Goal: Information Seeking & Learning: Understand process/instructions

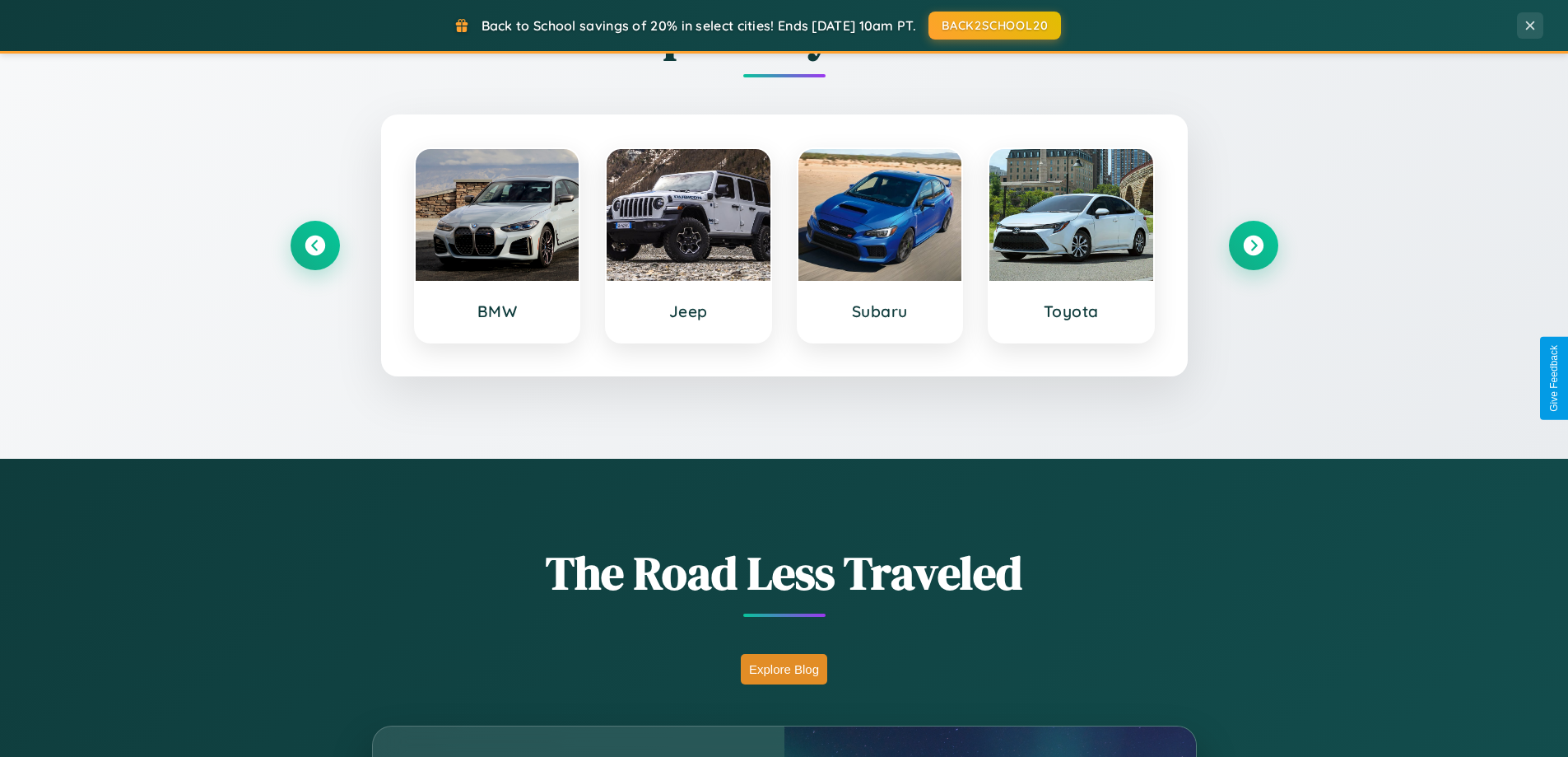
scroll to position [3169, 0]
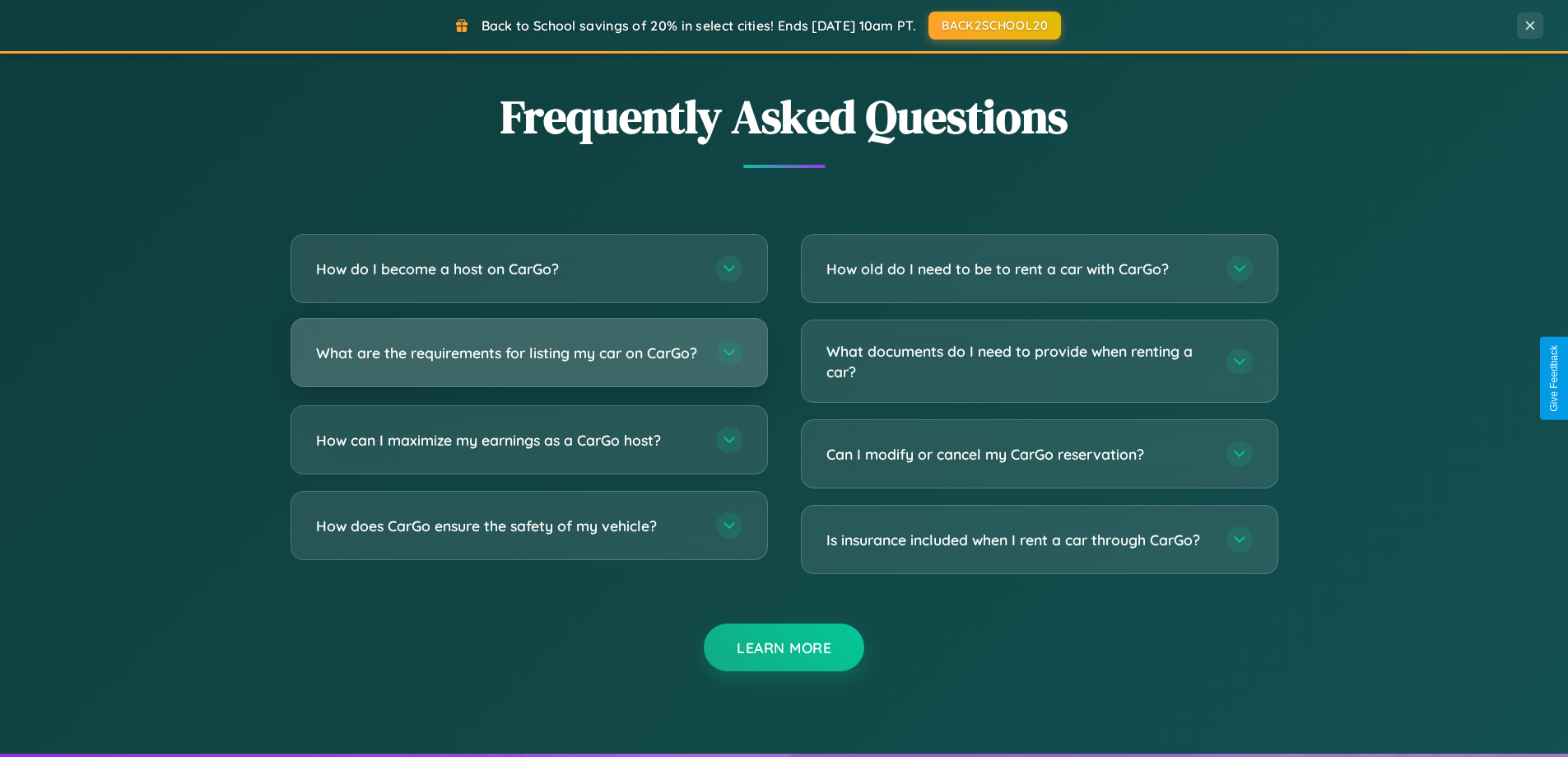
click at [529, 359] on h3 "What are the requirements for listing my car on CarGo?" at bounding box center [508, 352] width 384 height 21
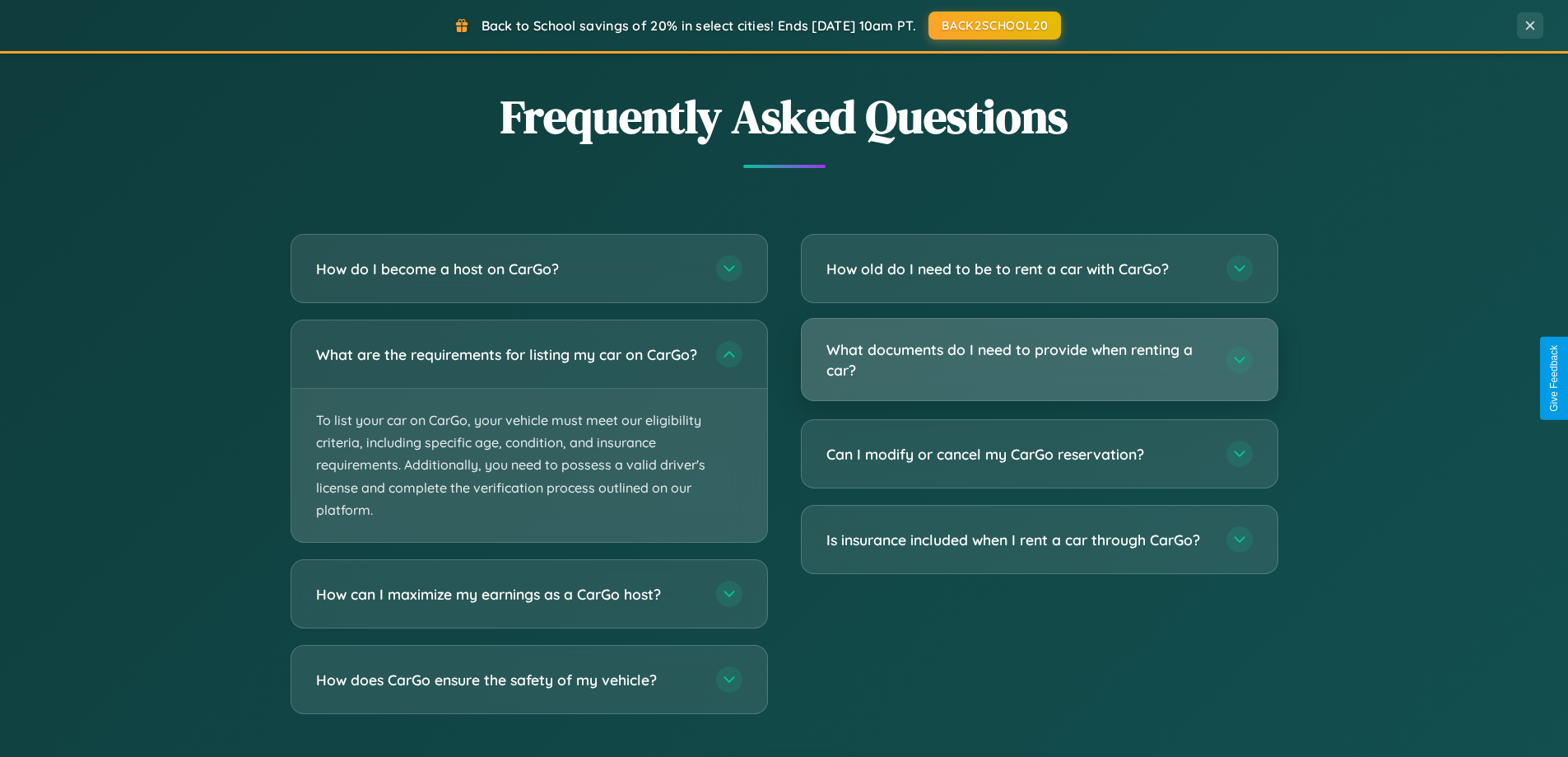
click at [1039, 360] on h3 "What documents do I need to provide when renting a car?" at bounding box center [1018, 360] width 384 height 40
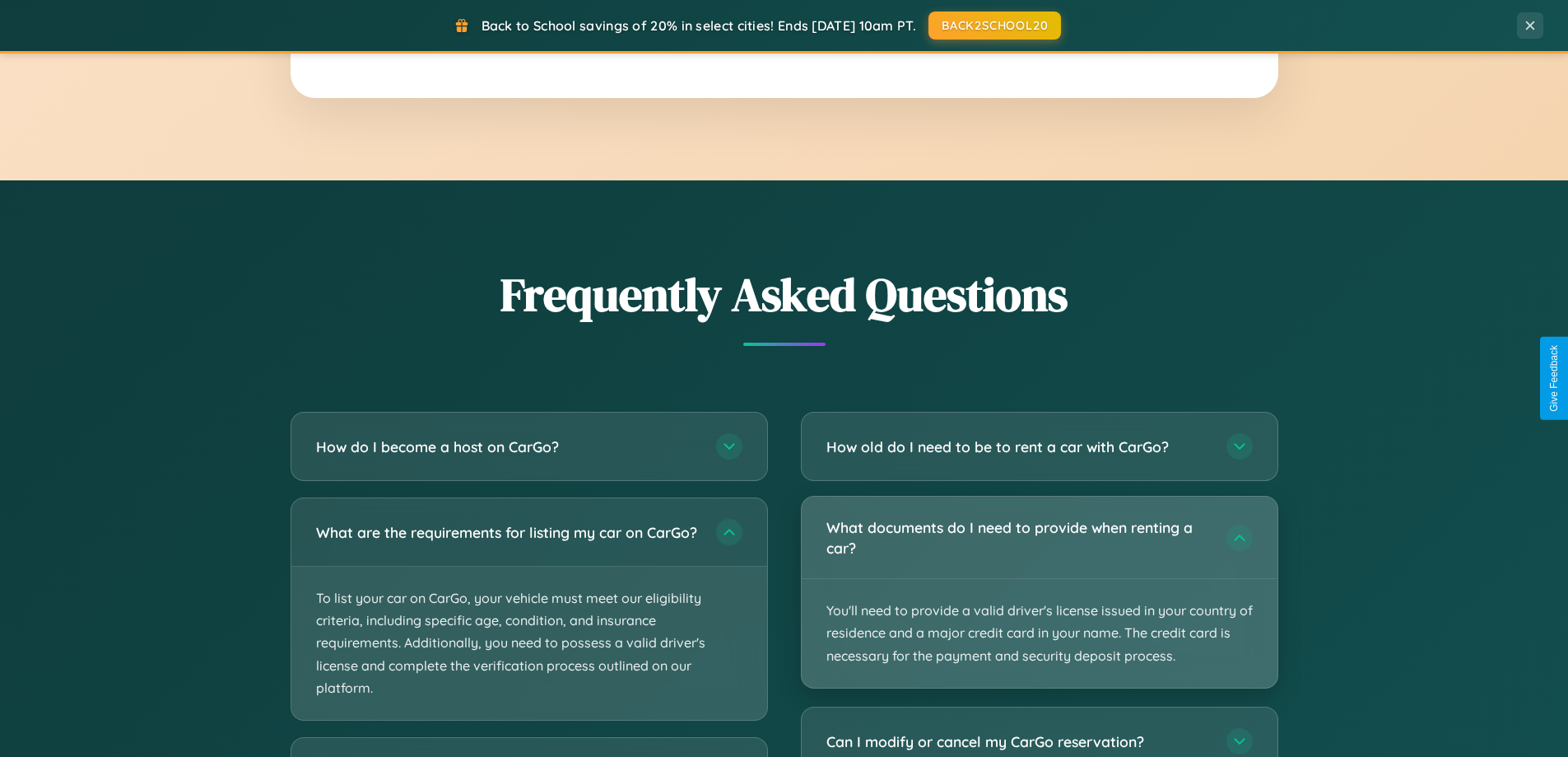
scroll to position [0, 0]
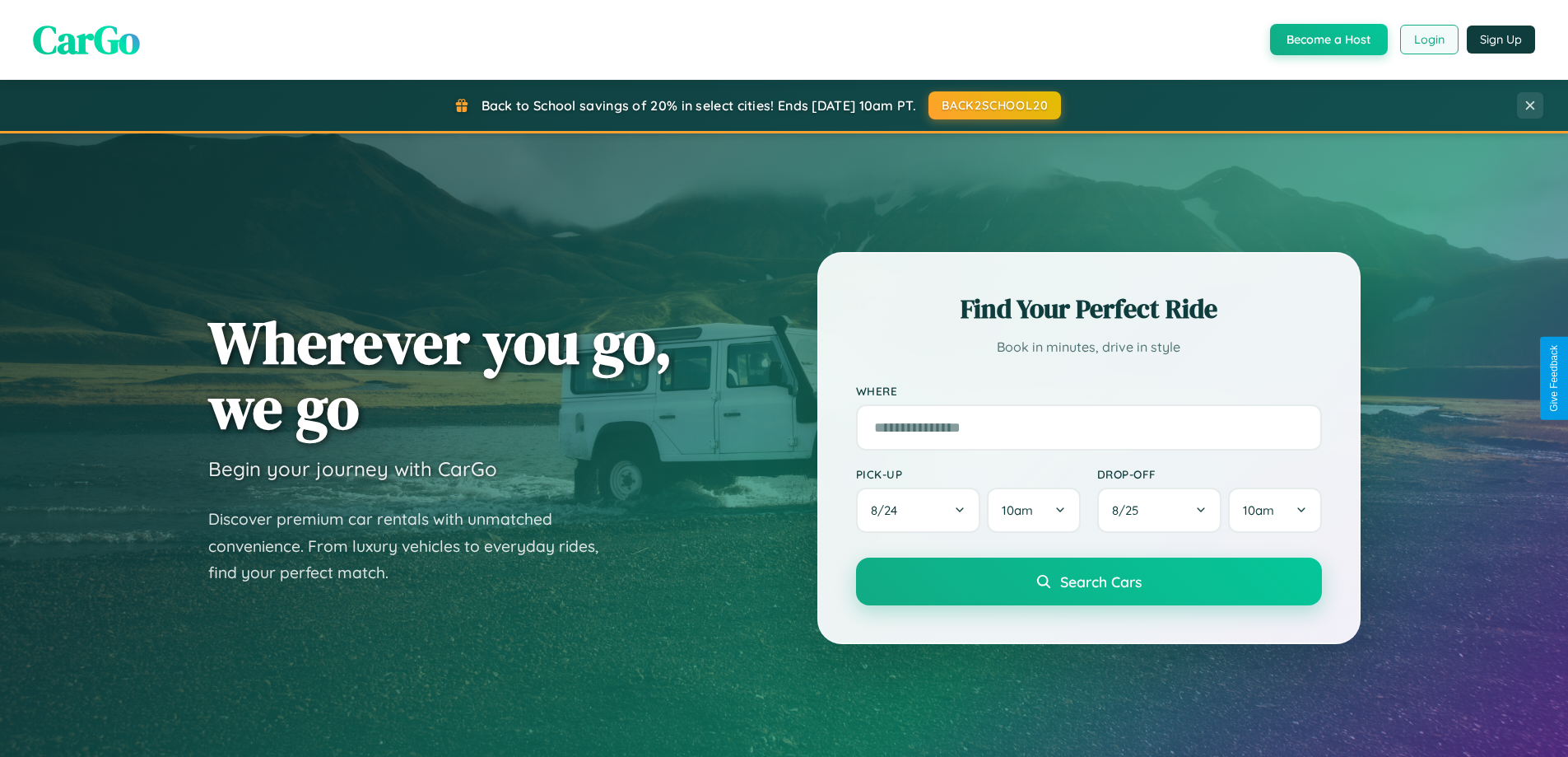
click at [1428, 39] on button "Login" at bounding box center [1429, 39] width 59 height 29
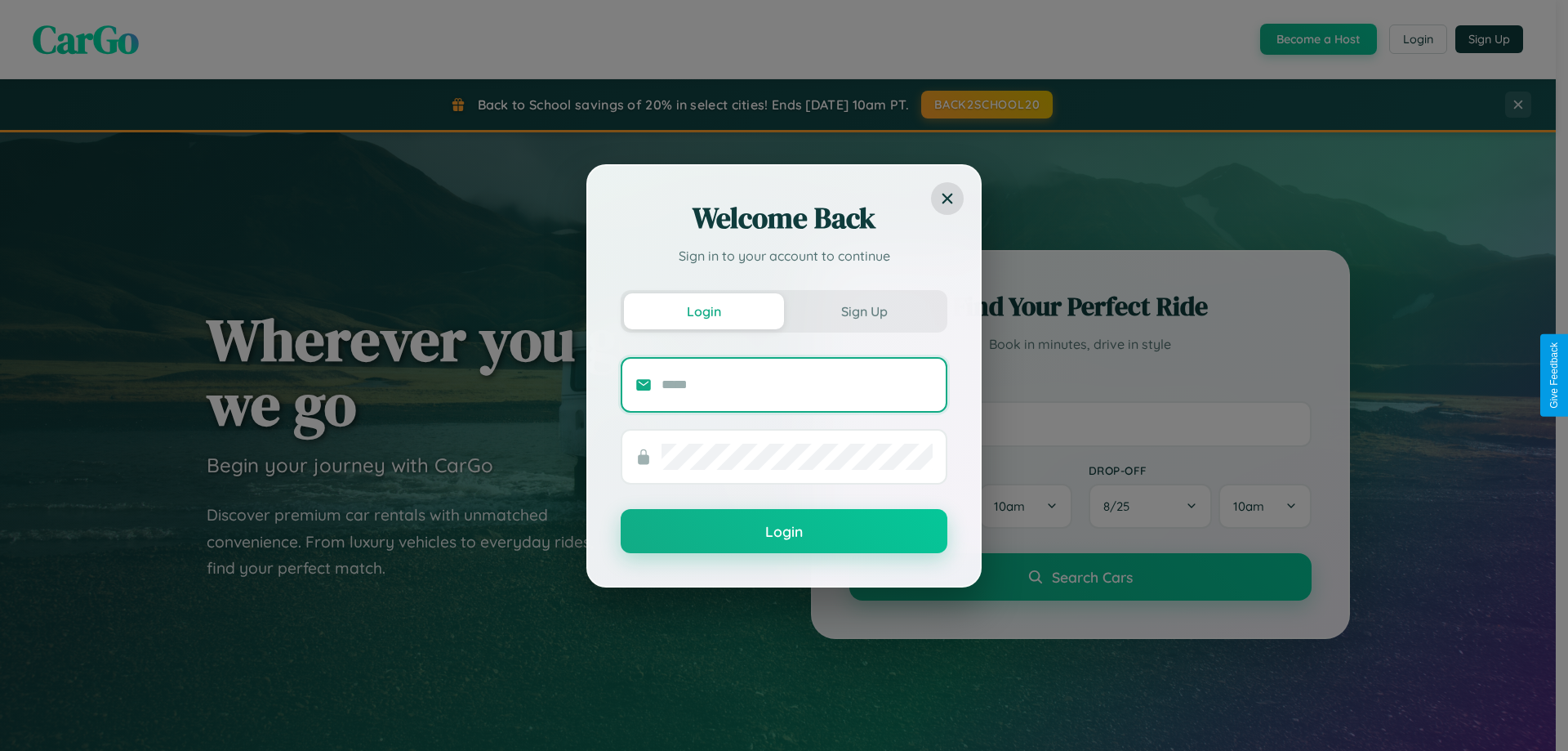
click at [797, 384] on input "text" at bounding box center [796, 384] width 271 height 26
type input "**********"
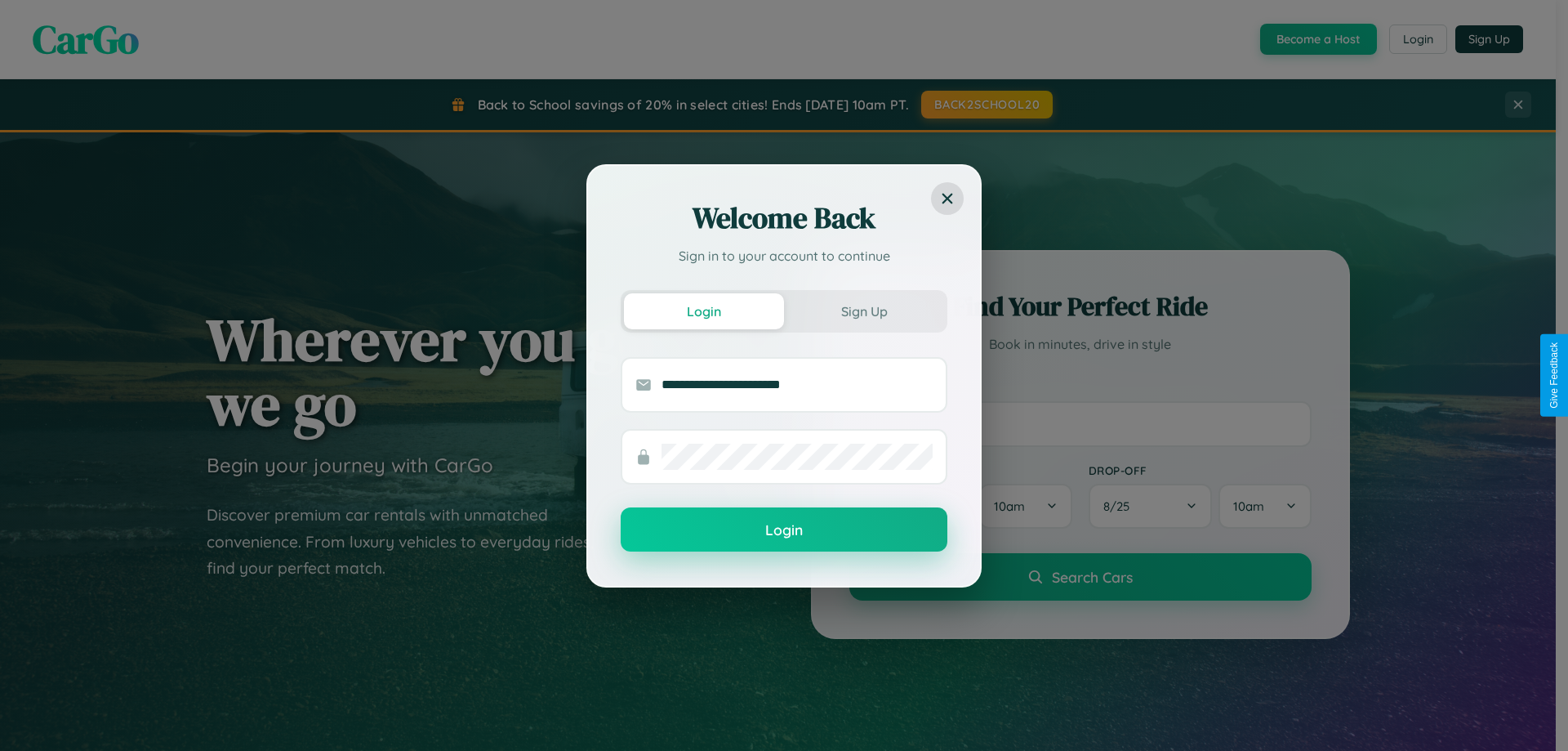
click at [784, 530] on button "Login" at bounding box center [784, 529] width 327 height 44
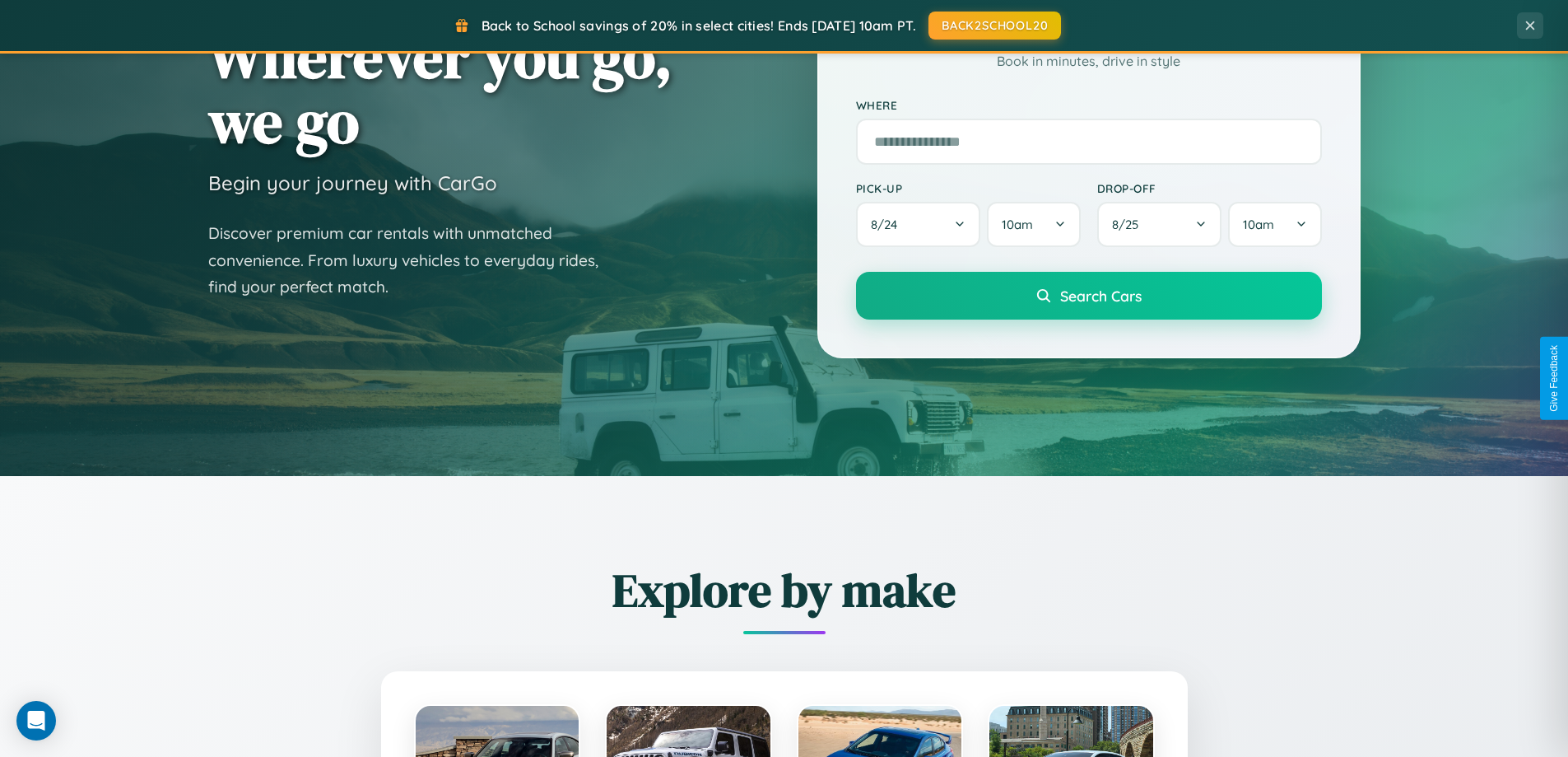
scroll to position [709, 0]
